Goal: Transaction & Acquisition: Obtain resource

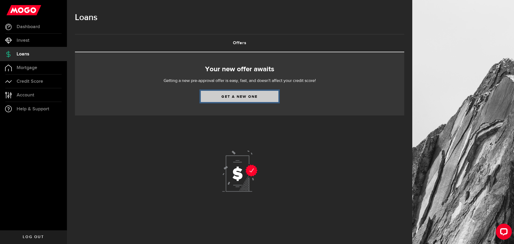
click at [245, 99] on link "Get a new one" at bounding box center [240, 96] width 78 height 11
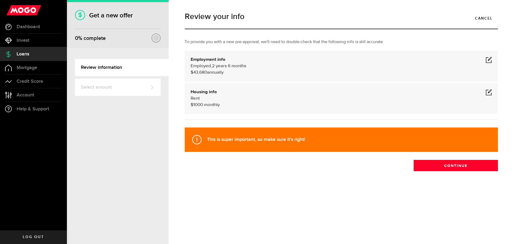
click at [488, 59] on span at bounding box center [489, 60] width 6 height 6
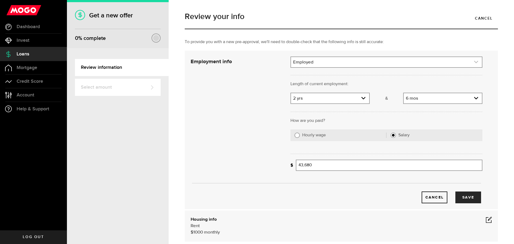
click at [322, 62] on link "expand select" at bounding box center [386, 62] width 191 height 10
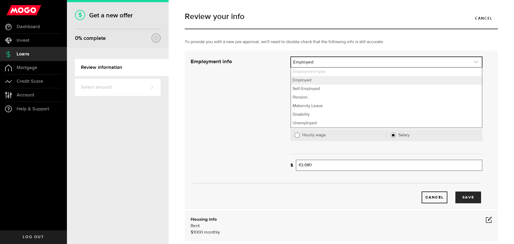
click at [322, 62] on link "expand select" at bounding box center [386, 62] width 191 height 10
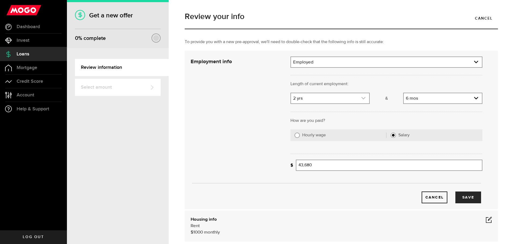
click at [320, 96] on link "expand select" at bounding box center [330, 98] width 78 height 10
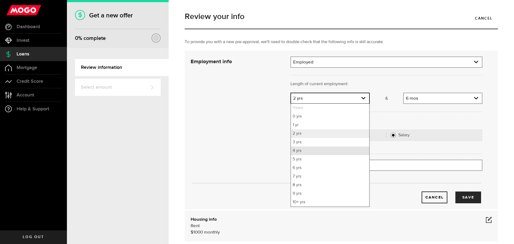
click at [301, 149] on li "4 yrs" at bounding box center [330, 151] width 78 height 9
select select "4"
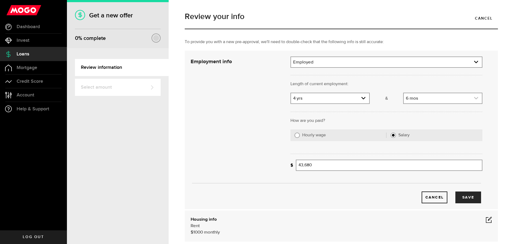
click at [423, 98] on link "expand select" at bounding box center [443, 98] width 78 height 10
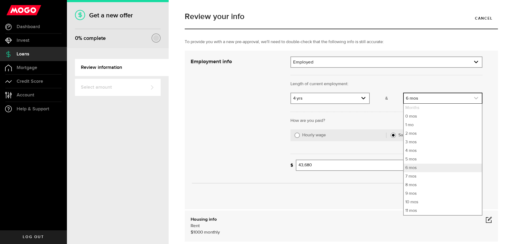
click at [423, 98] on link "expand select" at bounding box center [443, 98] width 78 height 10
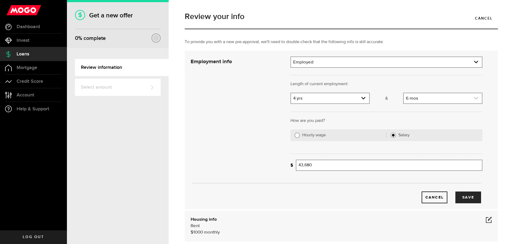
click at [423, 98] on link "expand select" at bounding box center [443, 98] width 78 height 10
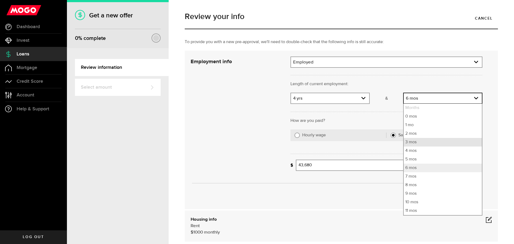
click at [413, 142] on li "3 mos" at bounding box center [443, 142] width 78 height 9
select select "3"
click at [323, 162] on input "43680" at bounding box center [389, 165] width 187 height 11
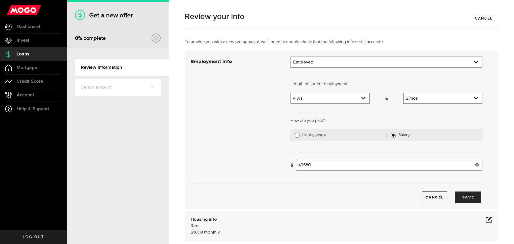
click at [325, 166] on input "43680" at bounding box center [389, 165] width 187 height 11
type input "53,040"
click at [357, 199] on div "Cancel Save" at bounding box center [335, 198] width 291 height 12
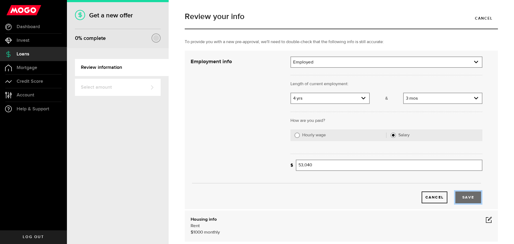
click at [457, 194] on button "Save" at bounding box center [469, 198] width 26 height 12
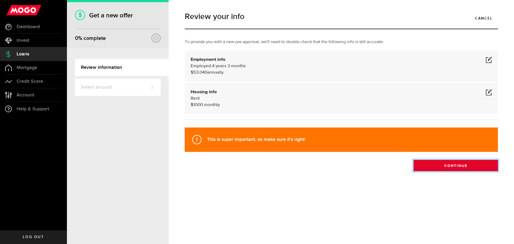
click at [443, 166] on button "Continue" at bounding box center [456, 165] width 84 height 11
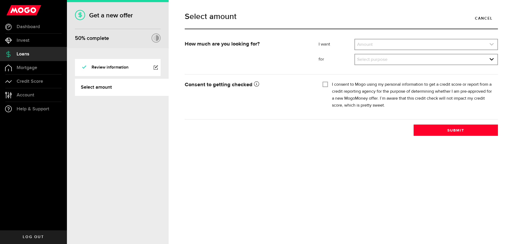
click at [388, 43] on link "expand select" at bounding box center [426, 44] width 143 height 10
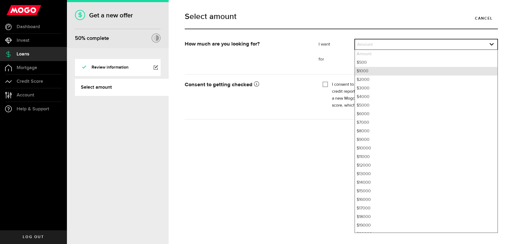
click at [377, 69] on li "$1000" at bounding box center [426, 71] width 143 height 9
select select "1000"
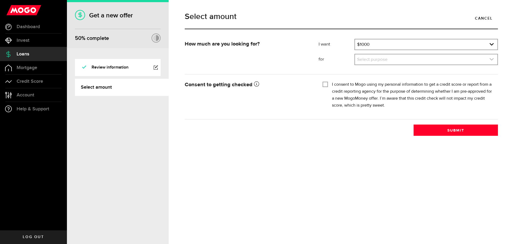
click at [382, 61] on link "expand select" at bounding box center [426, 59] width 143 height 10
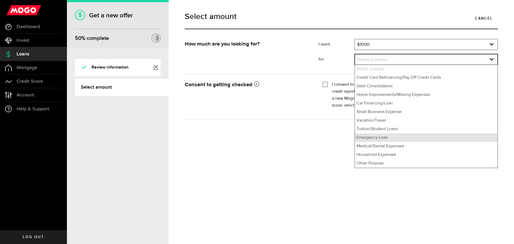
click at [381, 137] on li "Emergency Loan" at bounding box center [426, 137] width 143 height 9
select select "Emergency Loan"
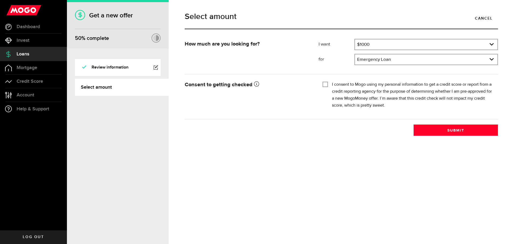
click at [306, 130] on div "How much are you looking for? I want Amount How much credit would you like? $10…" at bounding box center [341, 87] width 321 height 97
click at [324, 85] on input "I consent to Mogo using my personal information to get a credit score or report…" at bounding box center [325, 83] width 5 height 5
checkbox input "true"
click at [457, 133] on button "Submit" at bounding box center [456, 130] width 84 height 11
